Goal: Complete application form

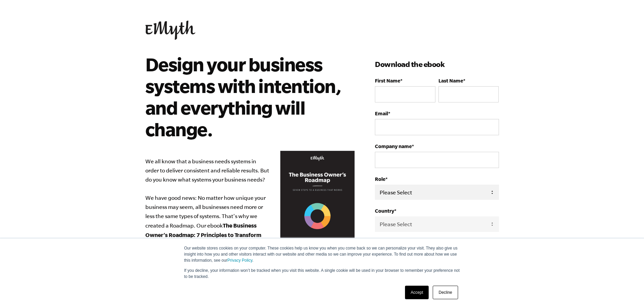
click at [492, 195] on select "Please Select Owner Partner / Co-Owner Executive Employee / Other" at bounding box center [437, 192] width 124 height 15
select select "Partner / Co-Owner"
click at [375, 185] on select "Please Select Owner Partner / Co-Owner Executive Employee / Other" at bounding box center [437, 192] width 124 height 15
drag, startPoint x: 435, startPoint y: 227, endPoint x: 424, endPoint y: 227, distance: 11.5
click at [435, 227] on select "Please Select [GEOGRAPHIC_DATA] [GEOGRAPHIC_DATA] [GEOGRAPHIC_DATA] [GEOGRAPHIC…" at bounding box center [437, 223] width 124 height 15
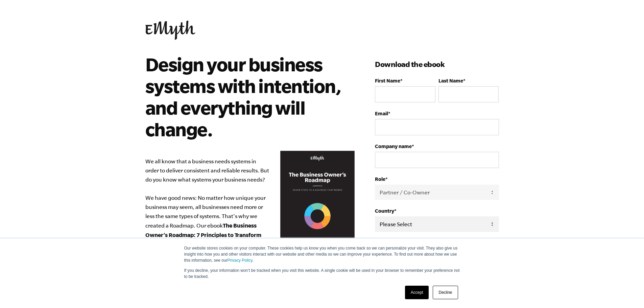
select select "[GEOGRAPHIC_DATA]"
click at [375, 216] on select "Please Select [GEOGRAPHIC_DATA] [GEOGRAPHIC_DATA] [GEOGRAPHIC_DATA] [GEOGRAPHIC…" at bounding box center [437, 223] width 124 height 15
click at [406, 92] on input "First Name *" at bounding box center [405, 94] width 60 height 16
type input "[PERSON_NAME]"
click at [448, 97] on input "Last Name *" at bounding box center [468, 94] width 60 height 16
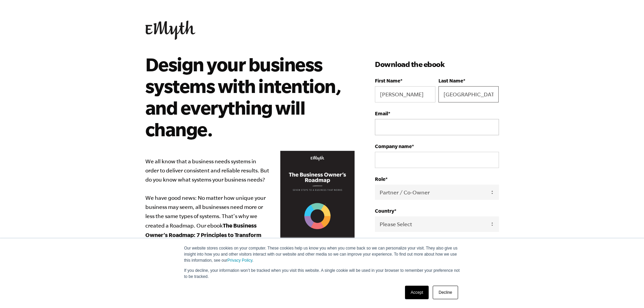
type input "[GEOGRAPHIC_DATA]"
click at [447, 132] on input "Email *" at bounding box center [437, 127] width 124 height 16
type input "[EMAIL_ADDRESS][DOMAIN_NAME]"
click at [453, 160] on input "Company name *" at bounding box center [437, 160] width 124 height 16
type input "Archangel Technologies"
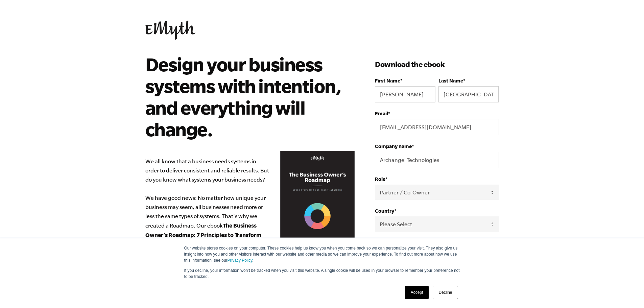
click at [416, 291] on link "Accept" at bounding box center [417, 293] width 24 height 14
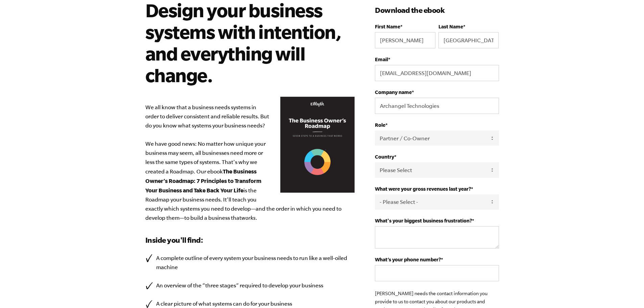
scroll to position [68, 0]
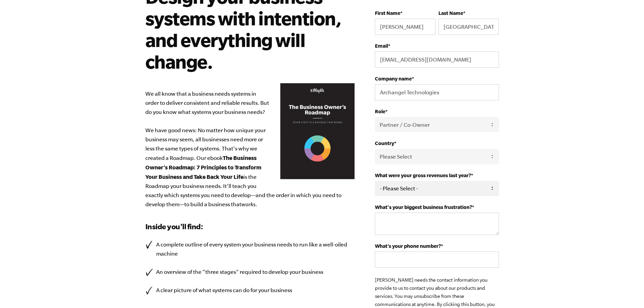
click at [462, 192] on select "- Please Select - 0-75K 76-150K 151-275K 276-500K 501-750K 751-1M 1-2.5M 2.5-5M…" at bounding box center [437, 188] width 124 height 15
select select "0-75K"
click at [375, 181] on select "- Please Select - 0-75K 76-150K 151-275K 276-500K 501-750K 751-1M 1-2.5M 2.5-5M…" at bounding box center [437, 188] width 124 height 15
click at [469, 227] on textarea "What's your biggest business frustration? *" at bounding box center [437, 224] width 124 height 22
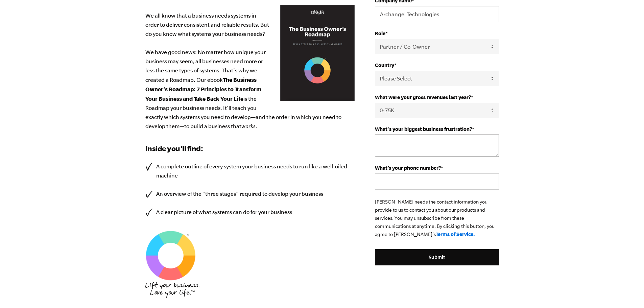
scroll to position [169, 0]
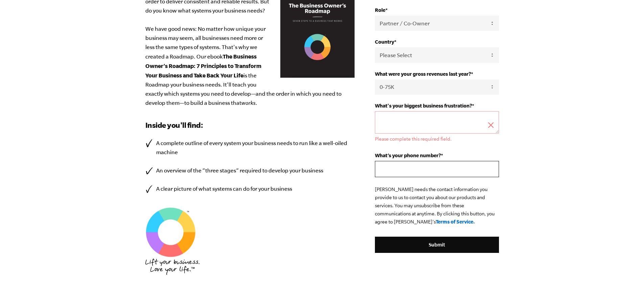
click at [418, 160] on div "What’s your phone number? *" at bounding box center [437, 164] width 124 height 25
click at [446, 128] on textarea "What's your biggest business frustration? *" at bounding box center [437, 122] width 124 height 22
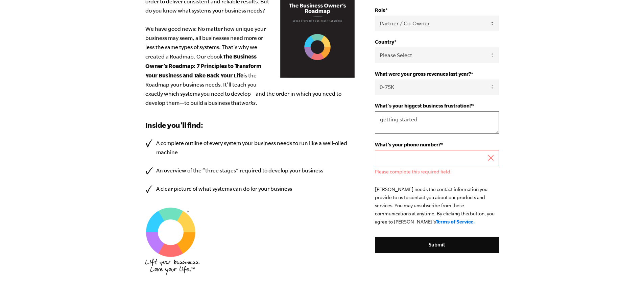
type textarea "getting started"
click at [467, 156] on input "What’s your phone number? *" at bounding box center [437, 158] width 124 height 16
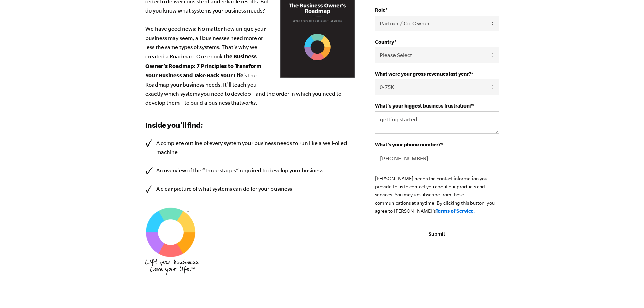
type input "[PHONE_NUMBER]"
click at [463, 231] on input "Submit" at bounding box center [437, 234] width 124 height 16
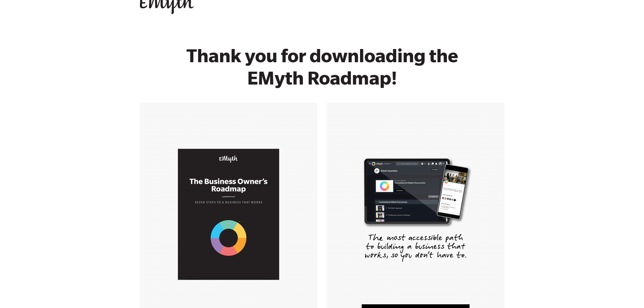
scroll to position [101, 0]
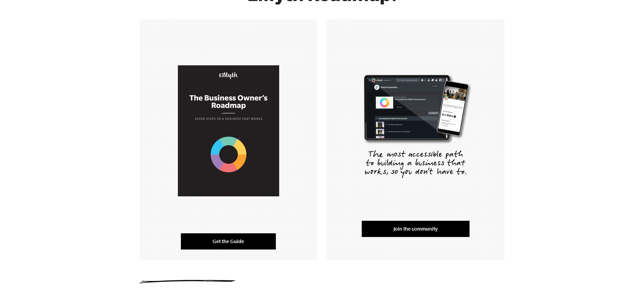
click at [229, 244] on link "Get the Guide" at bounding box center [228, 241] width 95 height 16
